Goal: Task Accomplishment & Management: Manage account settings

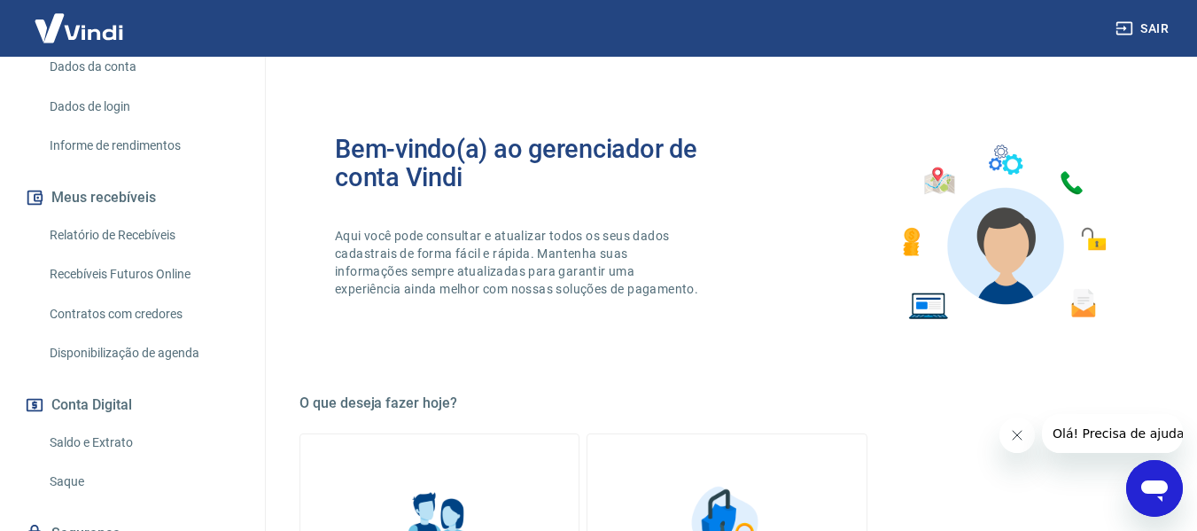
scroll to position [341, 0]
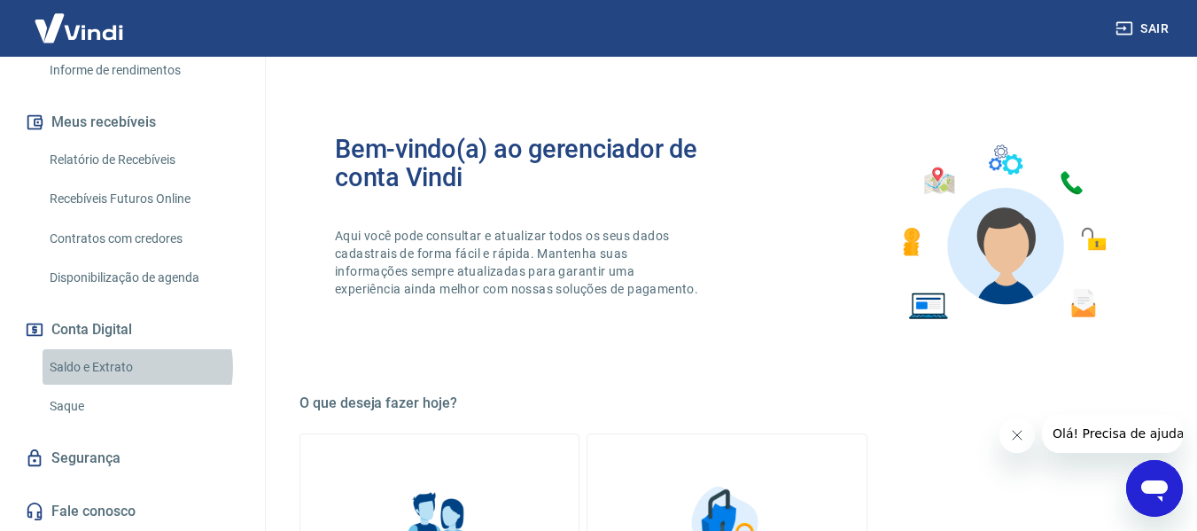
click at [118, 367] on link "Saldo e Extrato" at bounding box center [143, 367] width 201 height 36
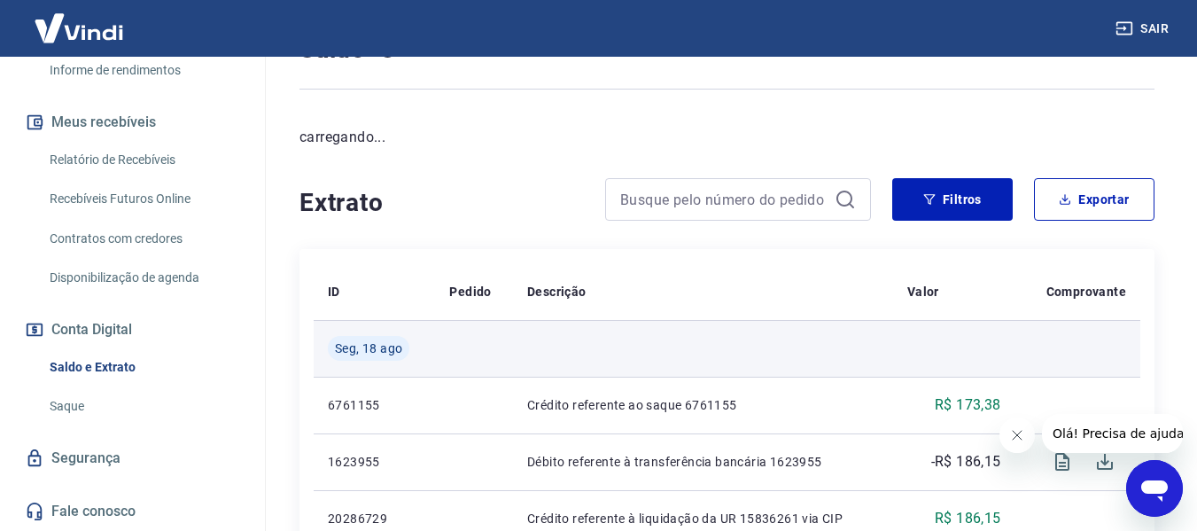
scroll to position [177, 0]
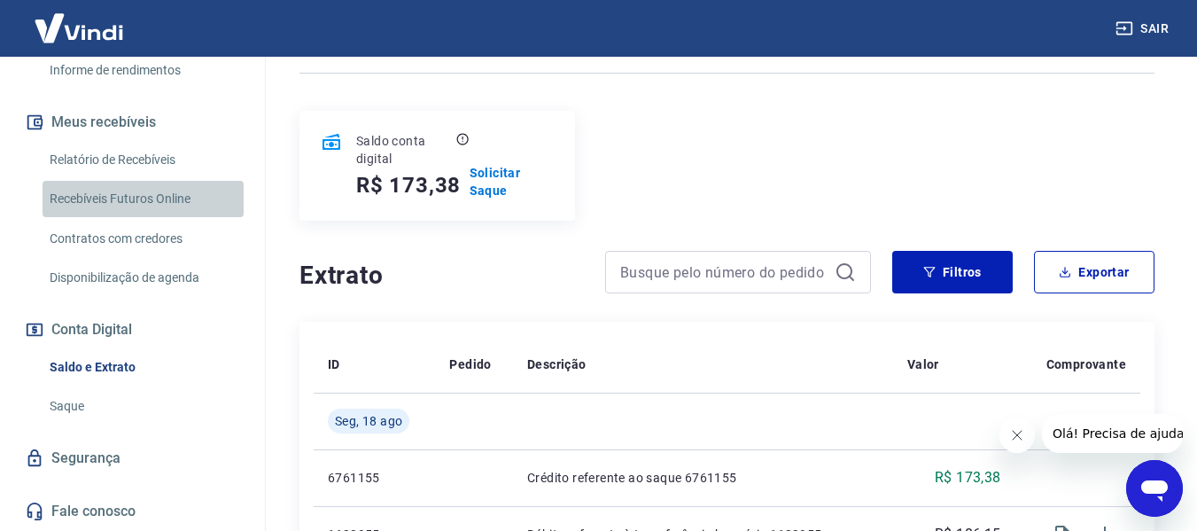
click at [152, 200] on link "Recebíveis Futuros Online" at bounding box center [143, 199] width 201 height 36
